Goal: Find contact information: Find contact information

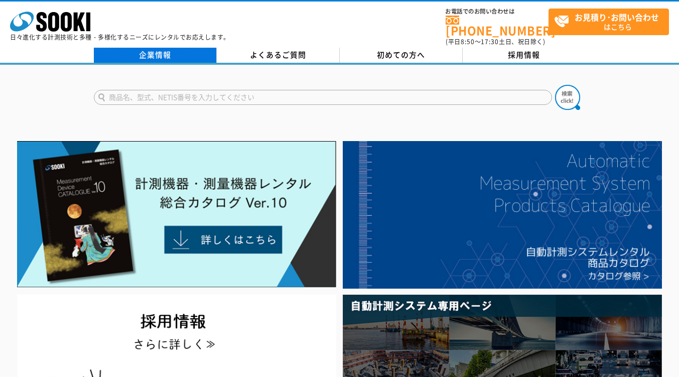
click at [165, 50] on link "企業情報" at bounding box center [155, 55] width 123 height 15
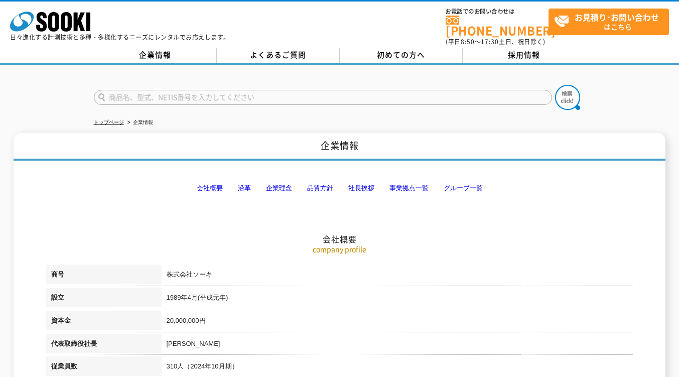
click at [416, 184] on link "事業拠点一覧" at bounding box center [408, 188] width 39 height 8
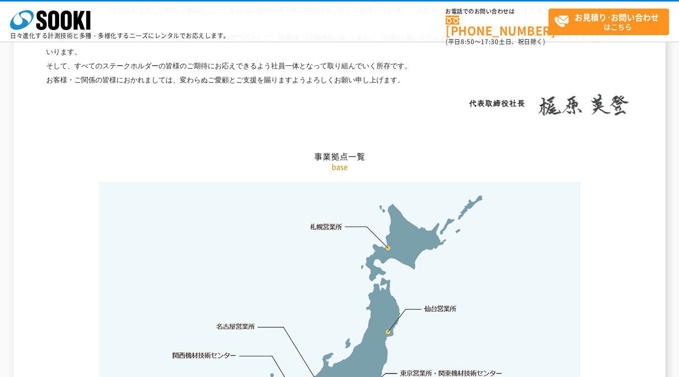
scroll to position [2014, 0]
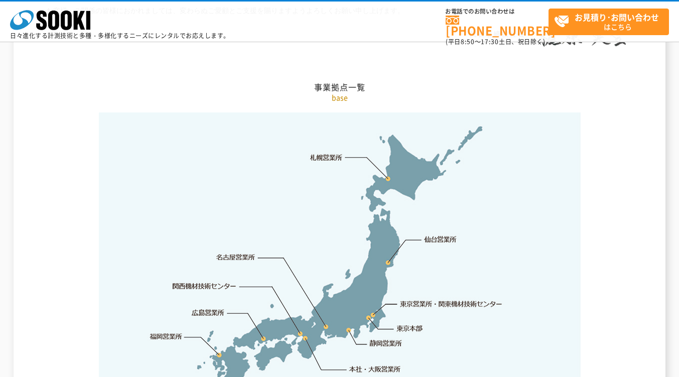
click at [443, 298] on link "東京営業所・関東機材技術センター" at bounding box center [451, 303] width 103 height 10
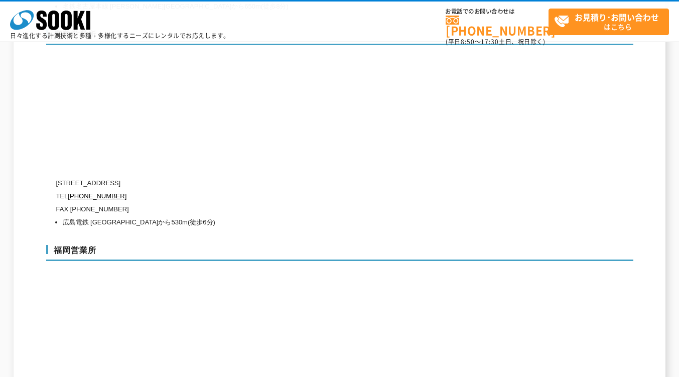
scroll to position [4237, 0]
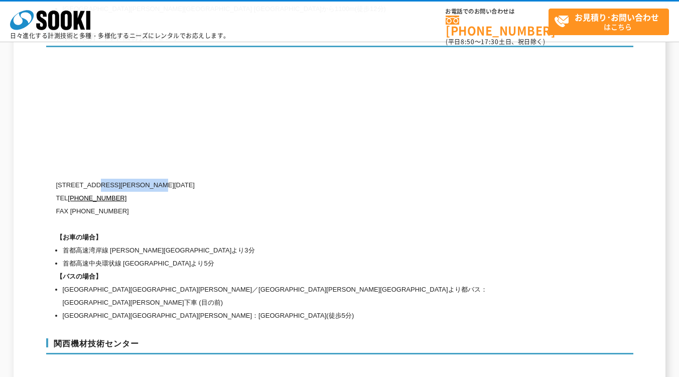
drag, startPoint x: 99, startPoint y: 163, endPoint x: 187, endPoint y: 162, distance: 88.3
click at [187, 179] on p "〒134-0086 東京都江戸川区臨海町2-3-18" at bounding box center [297, 185] width 482 height 13
copy p "東京都江戸川区臨海町2-3-18"
